Goal: Find specific page/section: Find specific page/section

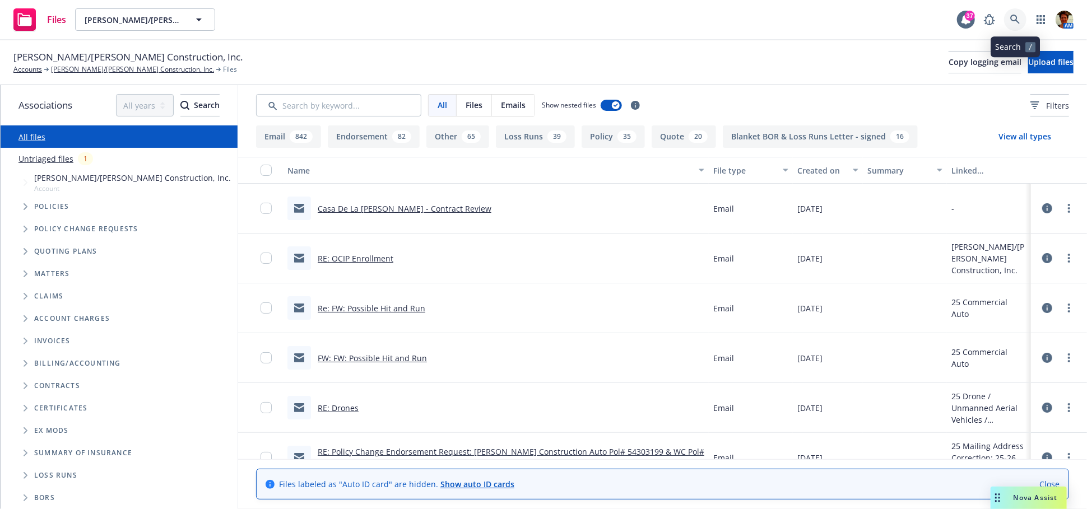
click at [1012, 20] on icon at bounding box center [1015, 20] width 10 height 10
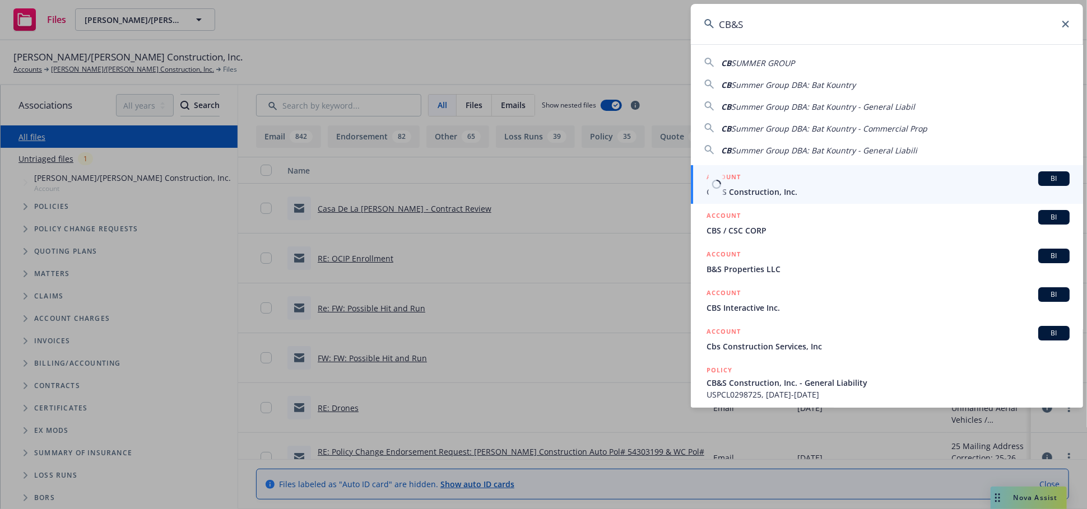
type input "CB&S"
click at [795, 185] on div "ACCOUNT BI" at bounding box center [887, 178] width 363 height 15
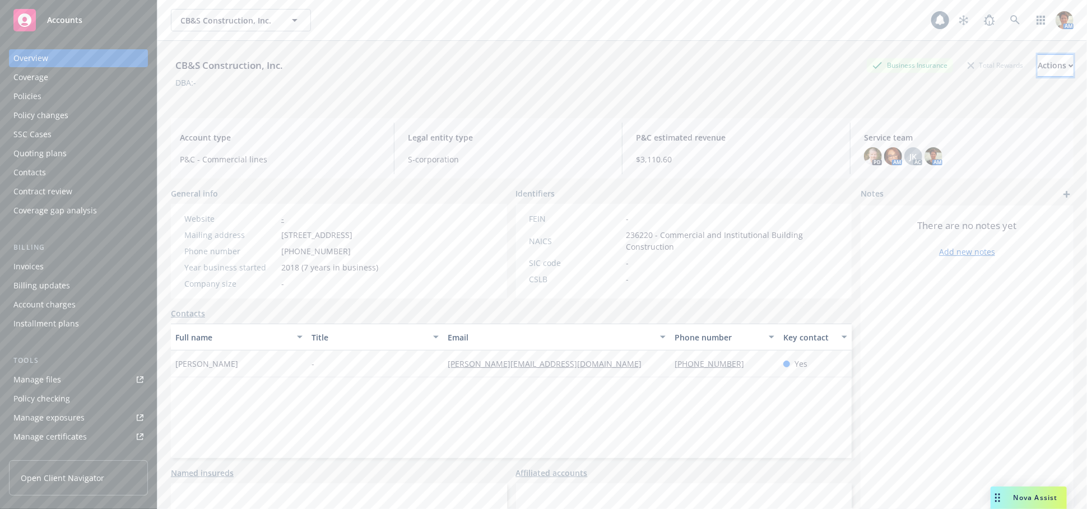
click at [1037, 66] on div "Actions" at bounding box center [1055, 65] width 36 height 21
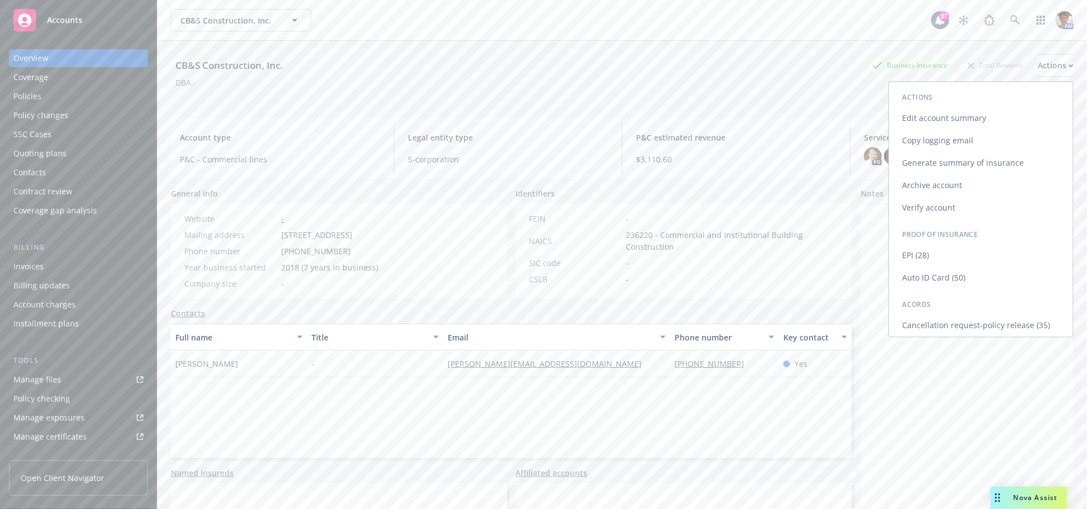
click at [916, 144] on link "Copy logging email" at bounding box center [981, 140] width 184 height 22
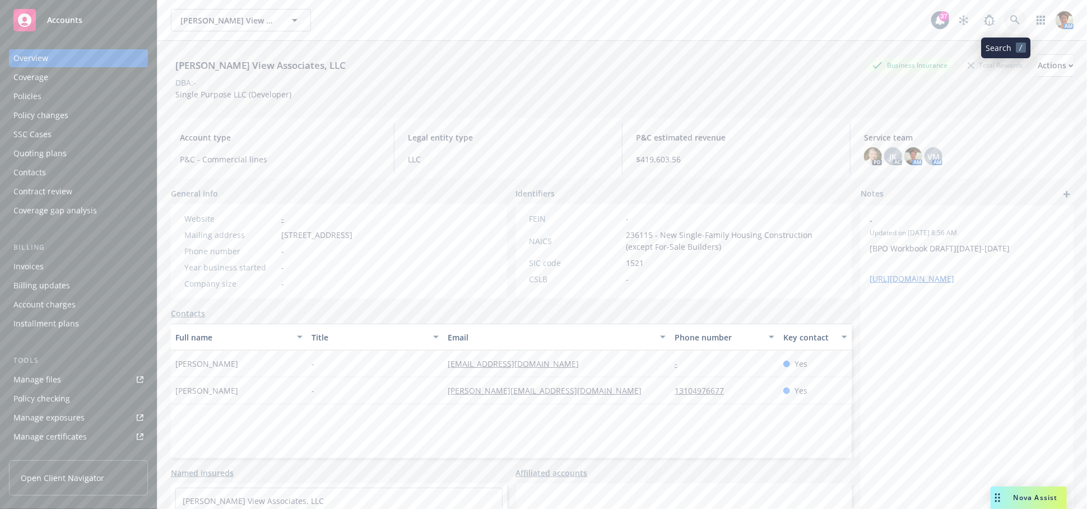
click at [1010, 22] on icon at bounding box center [1015, 20] width 10 height 10
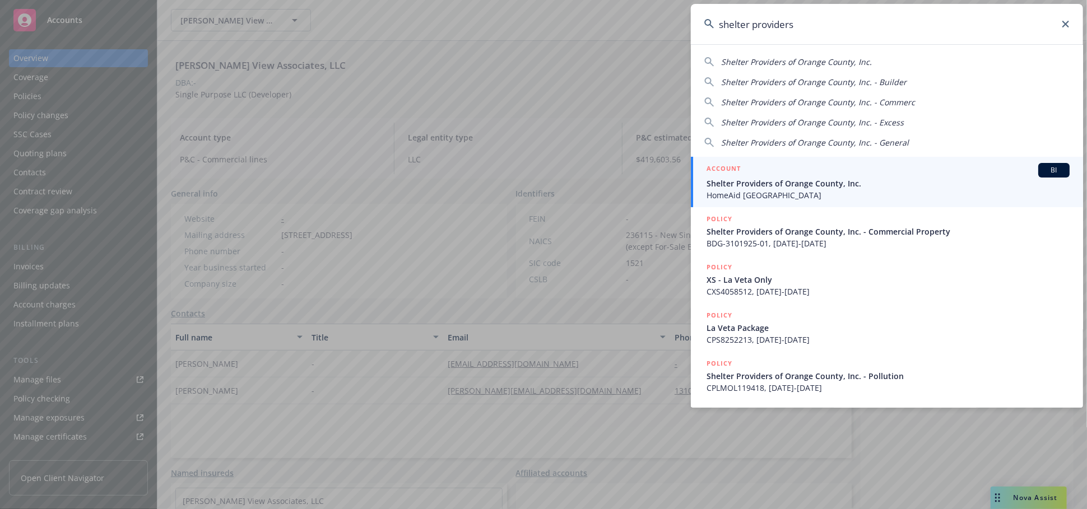
type input "shelter providers"
click at [790, 174] on div "ACCOUNT BI" at bounding box center [887, 170] width 363 height 15
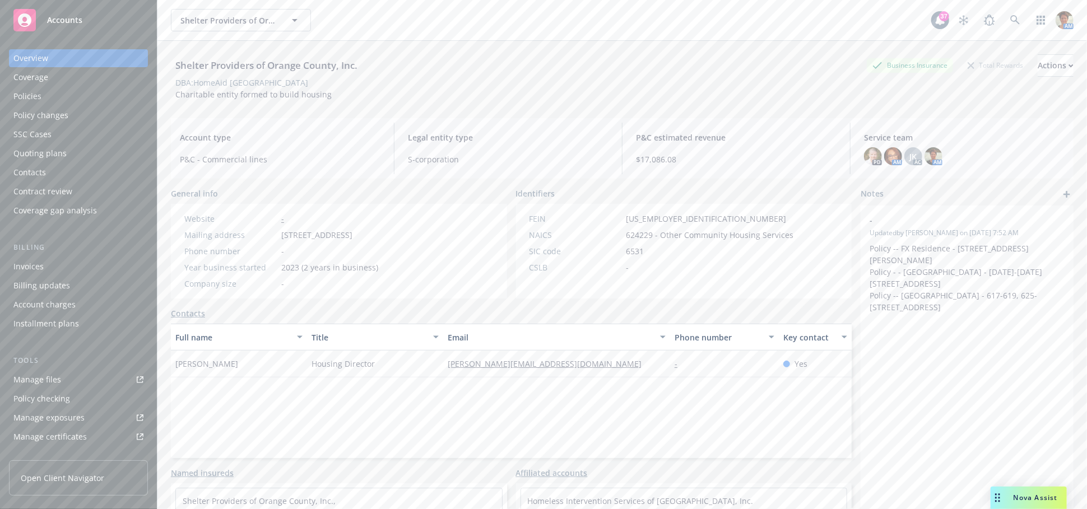
click at [73, 94] on div "Policies" at bounding box center [78, 96] width 130 height 18
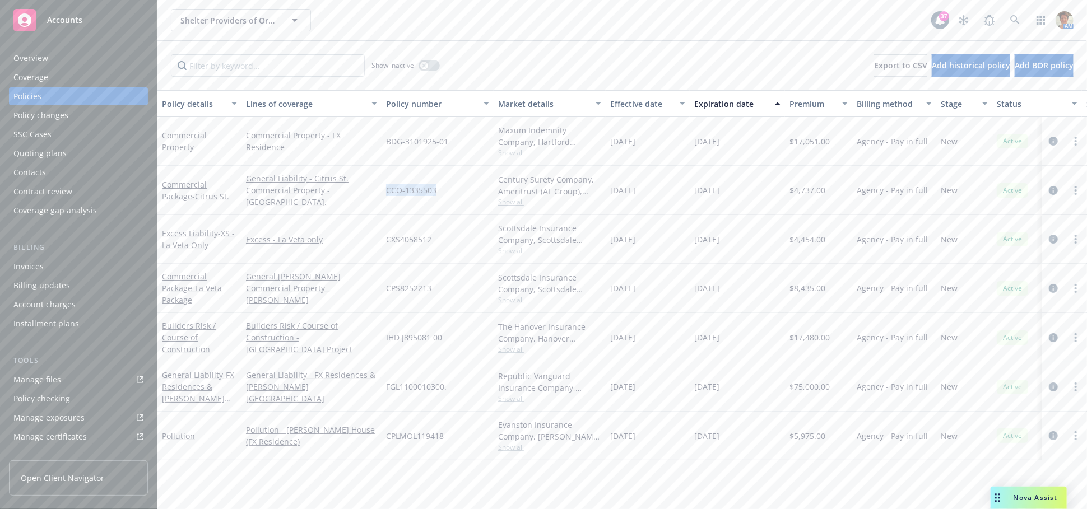
drag, startPoint x: 386, startPoint y: 192, endPoint x: 435, endPoint y: 197, distance: 48.4
click at [435, 196] on div "CCO-1335503" at bounding box center [437, 190] width 112 height 49
copy span "CCO-1335503"
click at [1078, 190] on link "more" at bounding box center [1075, 190] width 13 height 13
click at [1000, 348] on link "Copy logging email" at bounding box center [1016, 347] width 132 height 22
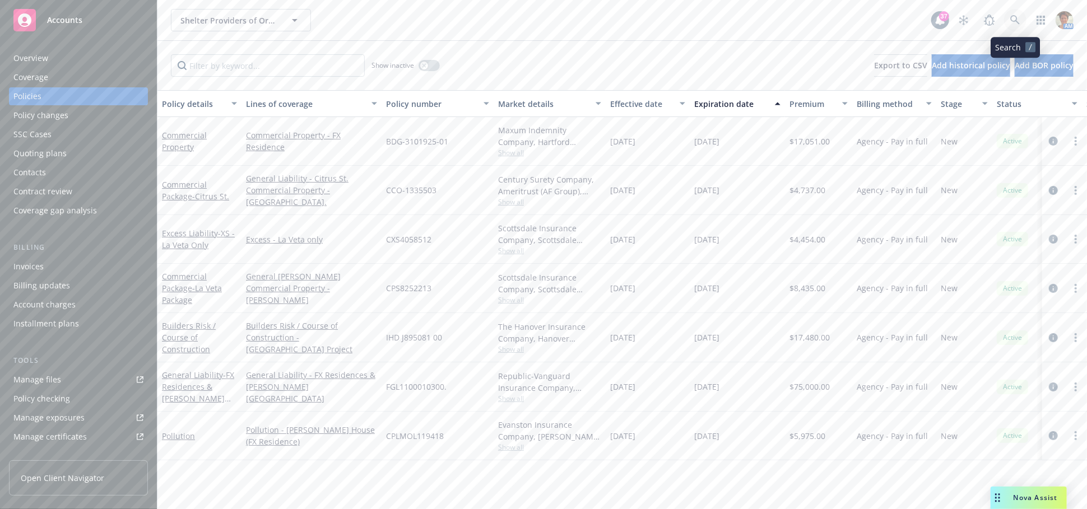
click at [1017, 18] on icon at bounding box center [1015, 20] width 10 height 10
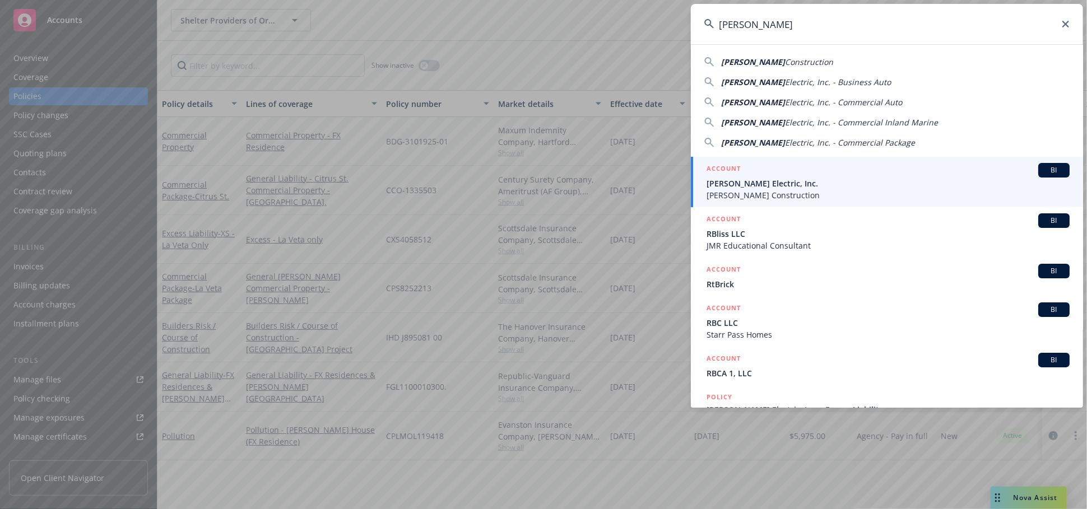
type input "RBT"
click at [735, 185] on span "RBT Electric, Inc." at bounding box center [887, 184] width 363 height 12
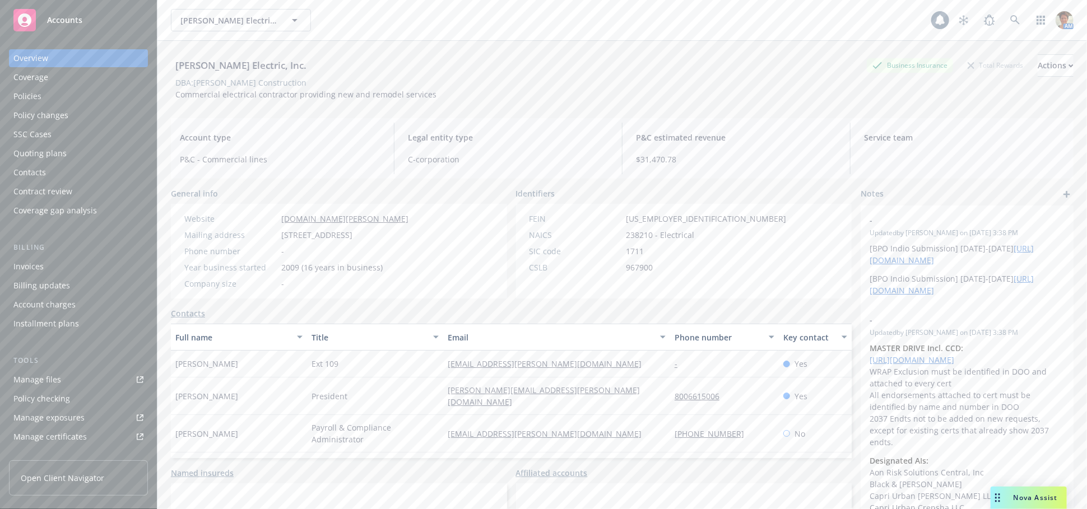
click at [15, 375] on div "Manage files" at bounding box center [37, 380] width 48 height 18
